Goal: Communication & Community: Answer question/provide support

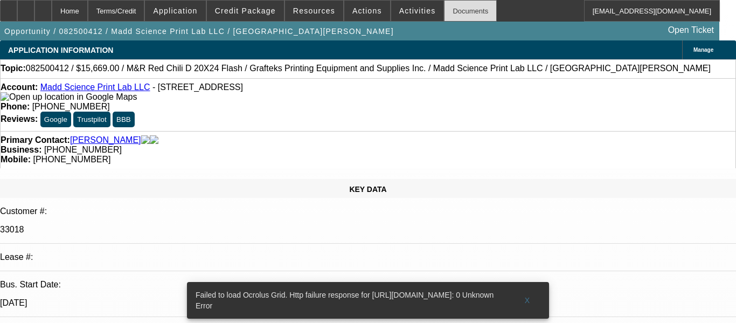
select select "0"
select select "2"
select select "0"
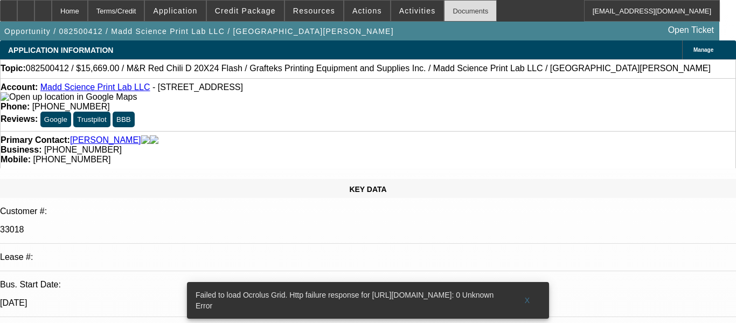
select select "0"
select select "2"
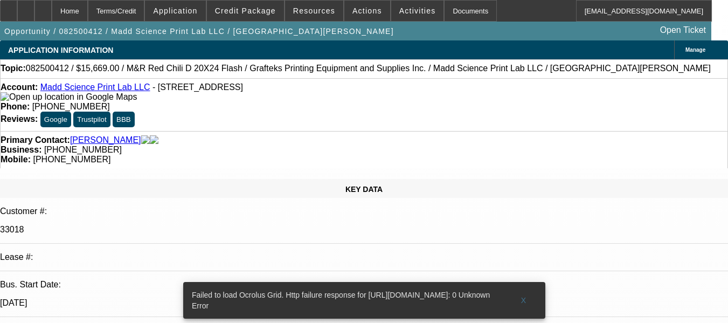
drag, startPoint x: 524, startPoint y: 152, endPoint x: 535, endPoint y: 174, distance: 24.8
radio input "true"
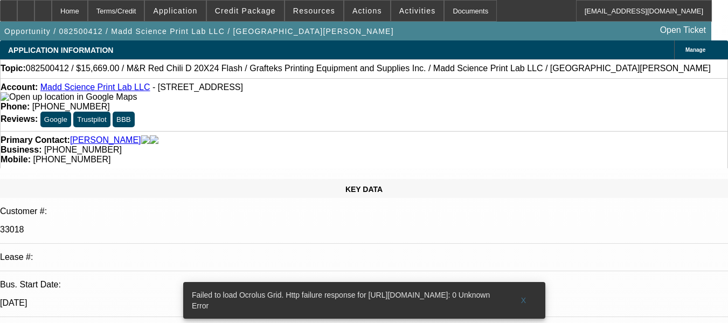
type textarea "N"
type textarea "CUSTOMER HAS PAID WELL SO FAR, ON GOING DISCV ACH. GPS NOT A REQUIREMENT. NO OT…"
radio input "false"
radio input "true"
